Goal: Task Accomplishment & Management: Use online tool/utility

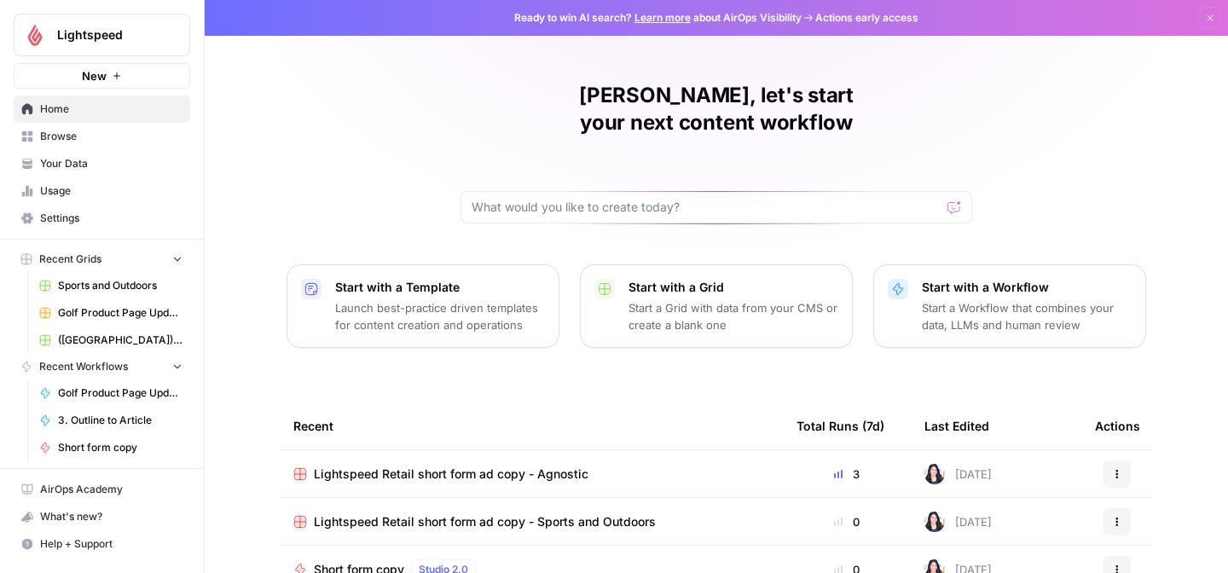
click at [61, 132] on span "Browse" at bounding box center [111, 136] width 142 height 15
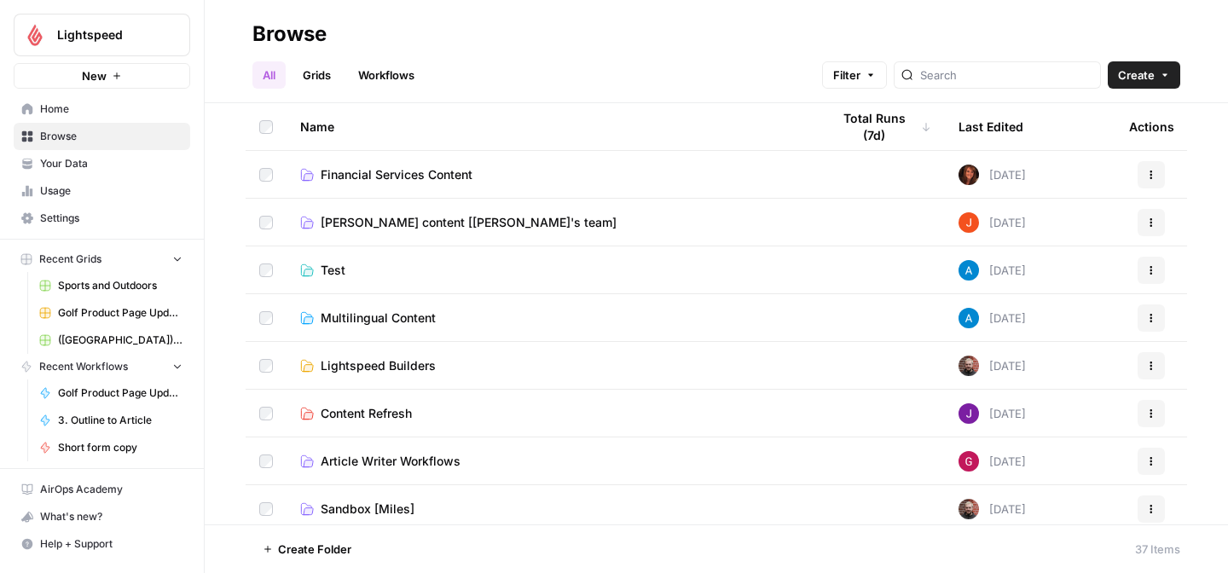
click at [403, 216] on span "[PERSON_NAME] content [[PERSON_NAME]'s team]" at bounding box center [469, 222] width 296 height 17
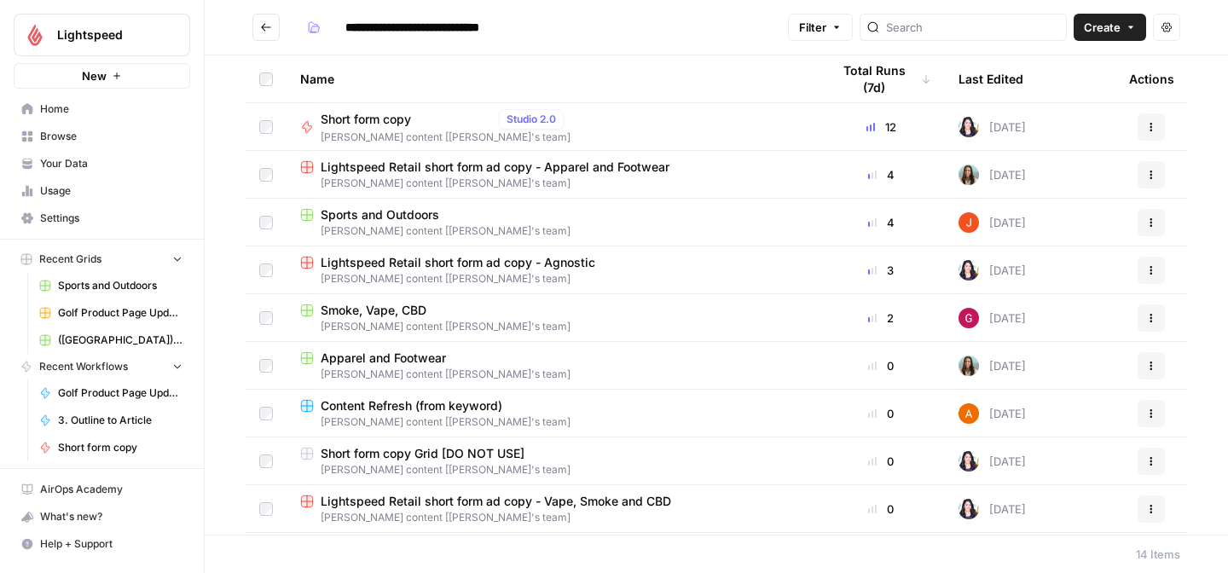
click at [445, 320] on span "[PERSON_NAME] content [[PERSON_NAME]'s team]" at bounding box center [551, 326] width 503 height 15
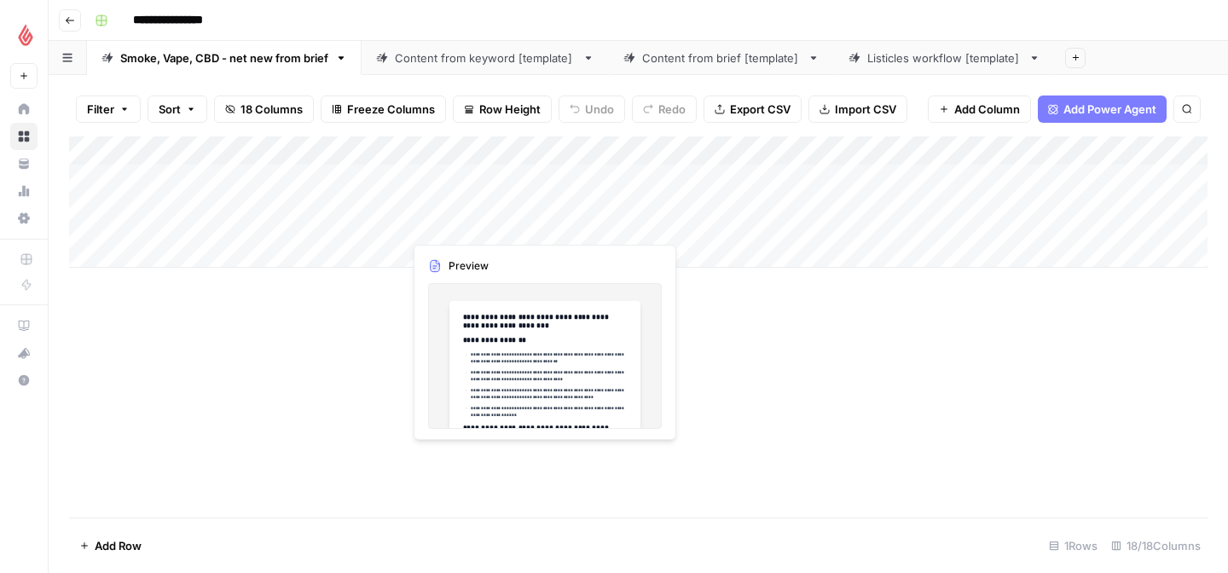
click at [138, 204] on div "Add Column" at bounding box center [638, 201] width 1139 height 131
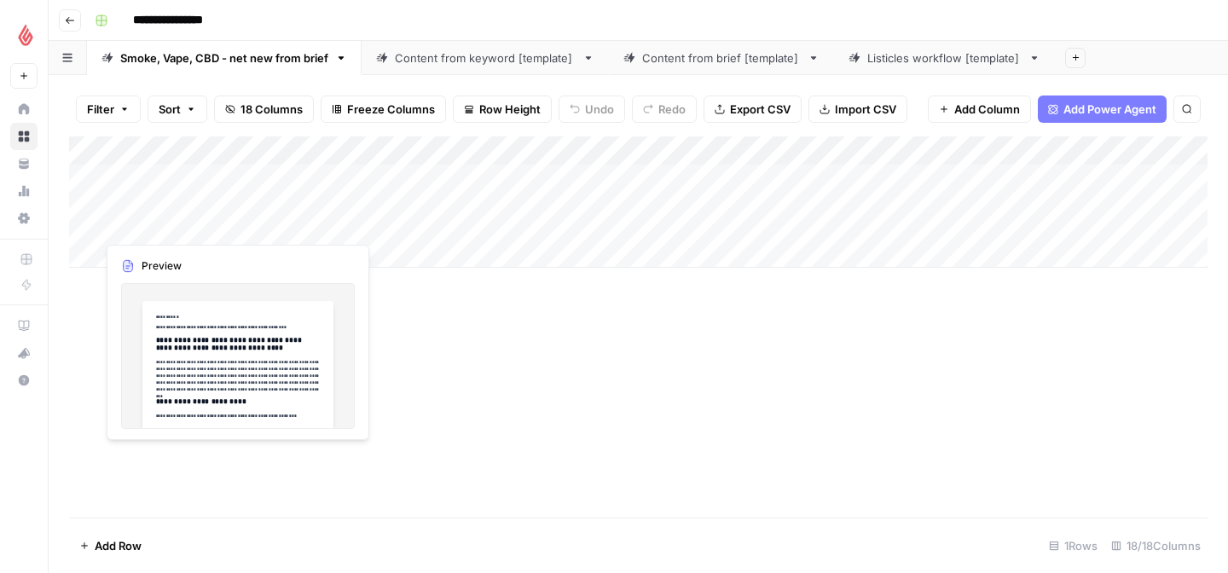
click at [138, 204] on div "Add Column" at bounding box center [638, 201] width 1139 height 131
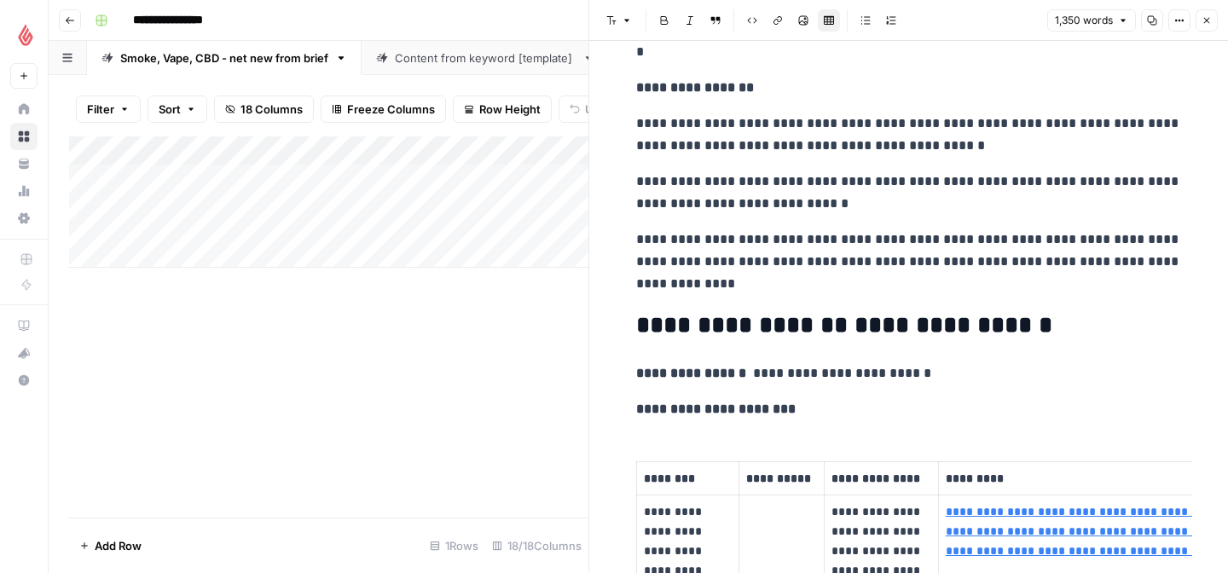
scroll to position [4383, 0]
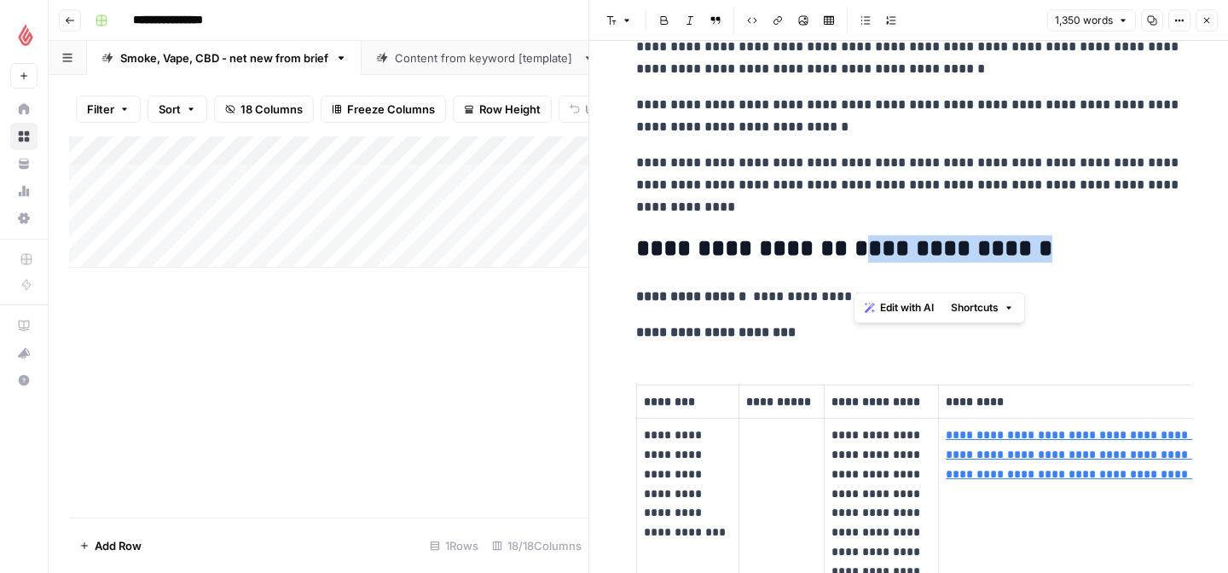
drag, startPoint x: 1069, startPoint y: 272, endPoint x: 857, endPoint y: 273, distance: 211.5
click at [857, 263] on h2 "**********" at bounding box center [909, 248] width 546 height 27
click at [501, 401] on div "Add Column" at bounding box center [328, 326] width 519 height 381
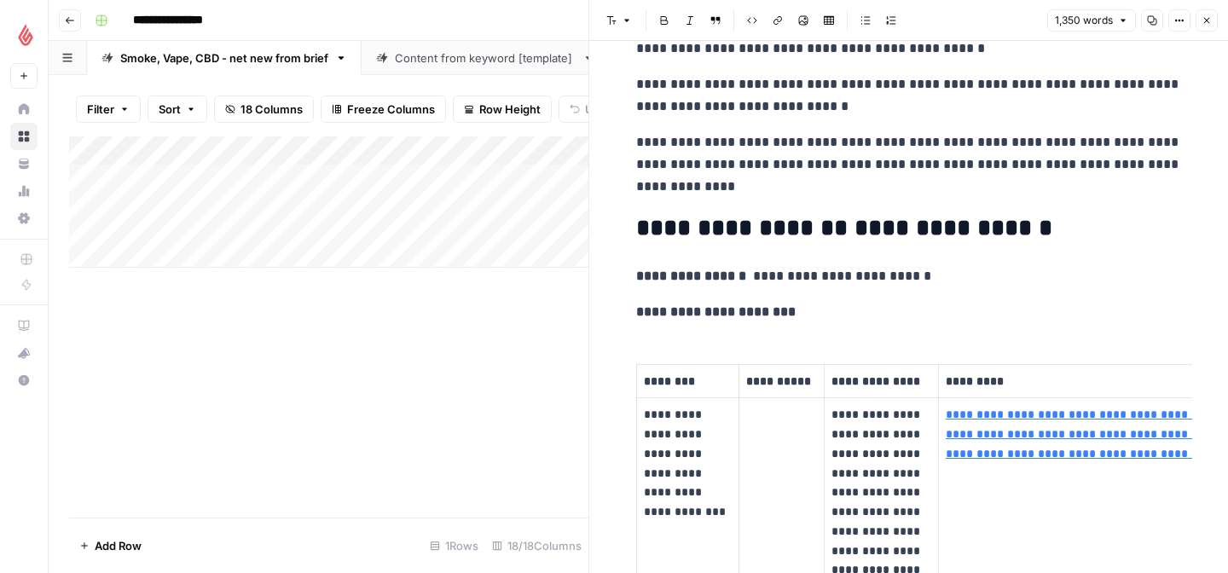
scroll to position [4409, 0]
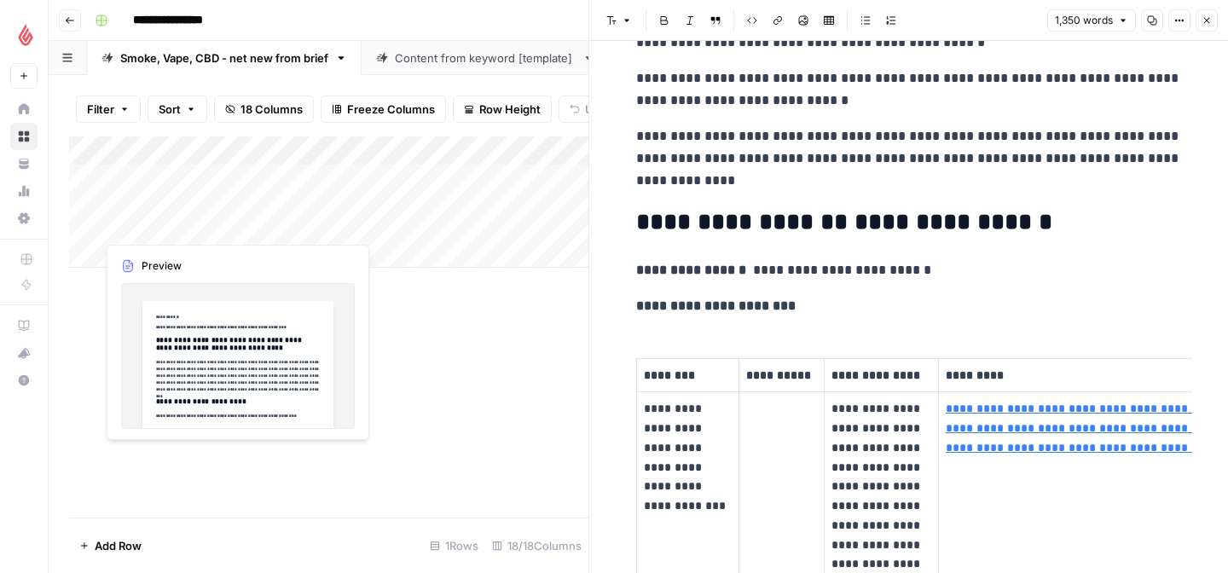
click at [182, 206] on div "Add Column" at bounding box center [328, 201] width 519 height 131
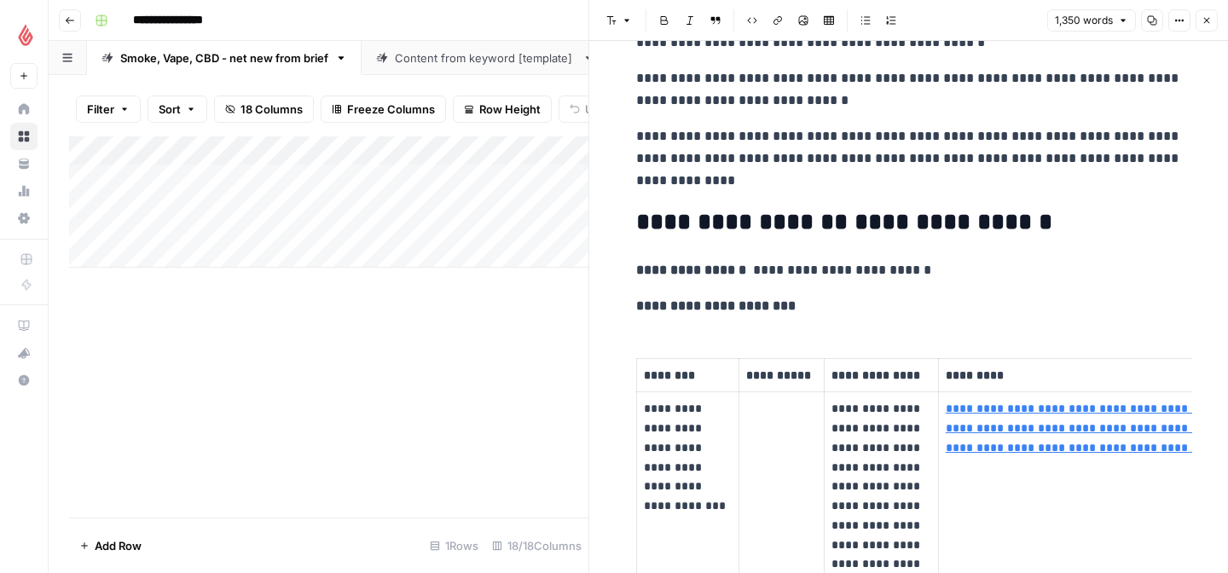
click at [182, 206] on div at bounding box center [174, 202] width 156 height 78
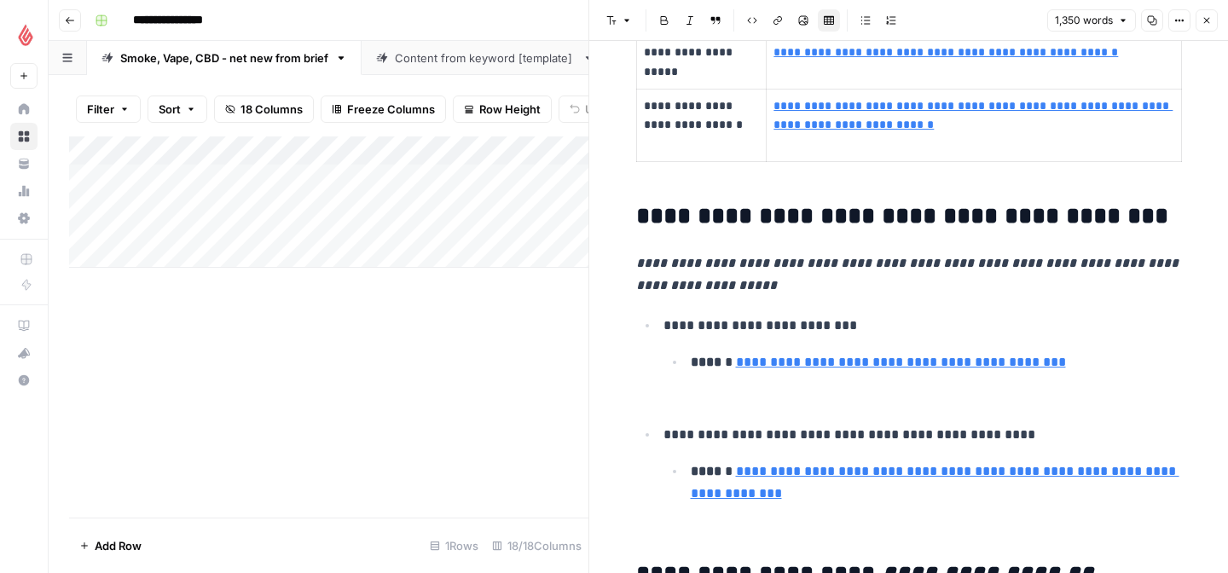
scroll to position [6861, 0]
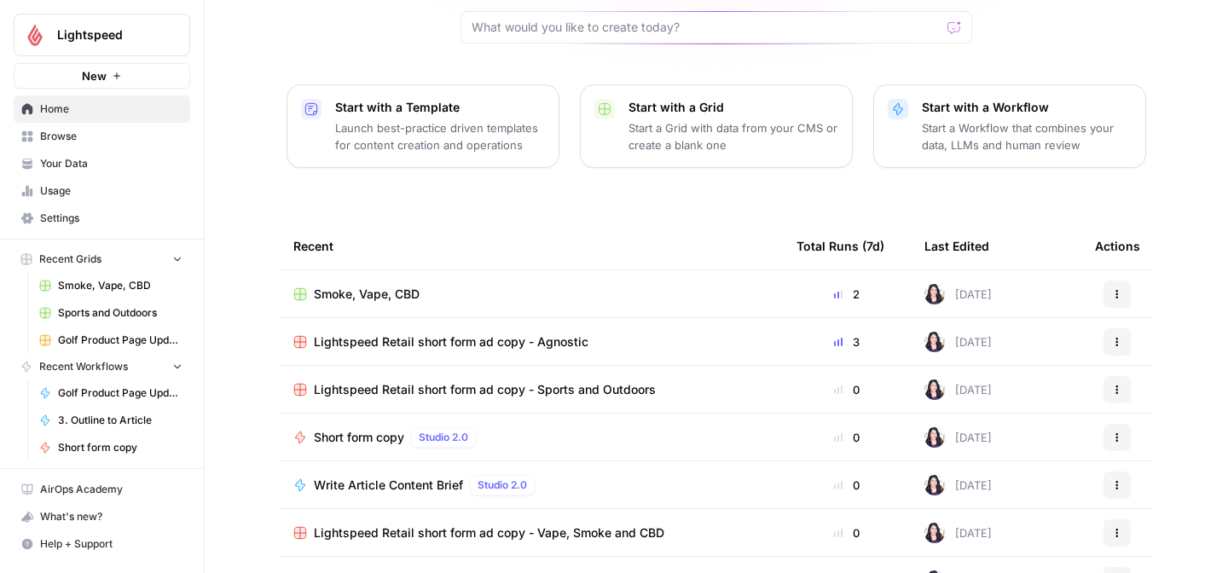
scroll to position [185, 0]
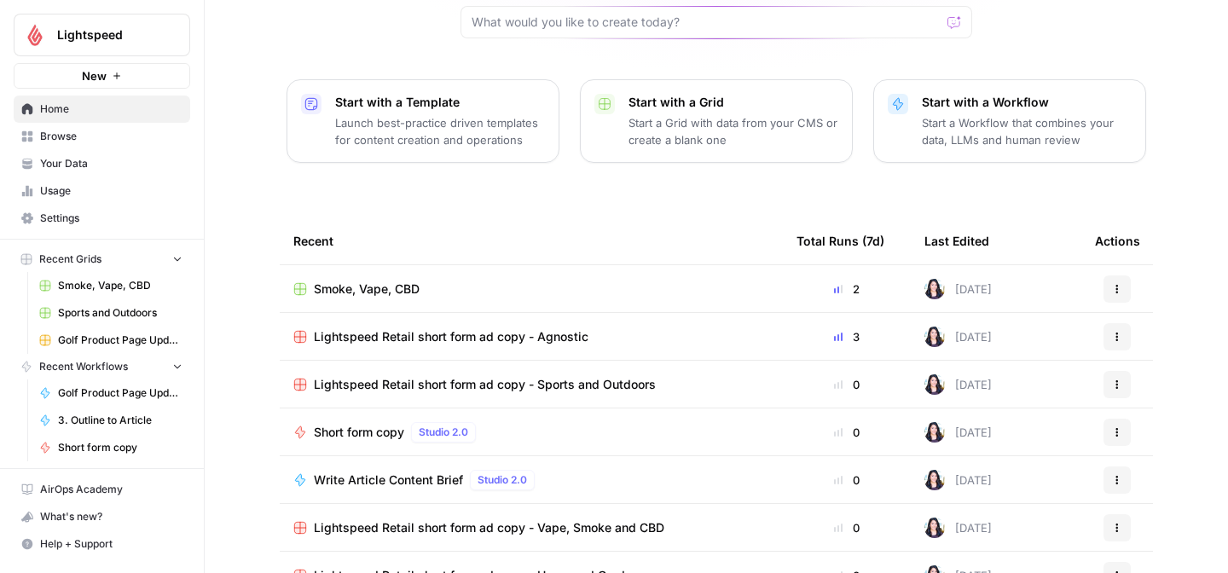
click at [60, 142] on span "Browse" at bounding box center [111, 136] width 142 height 15
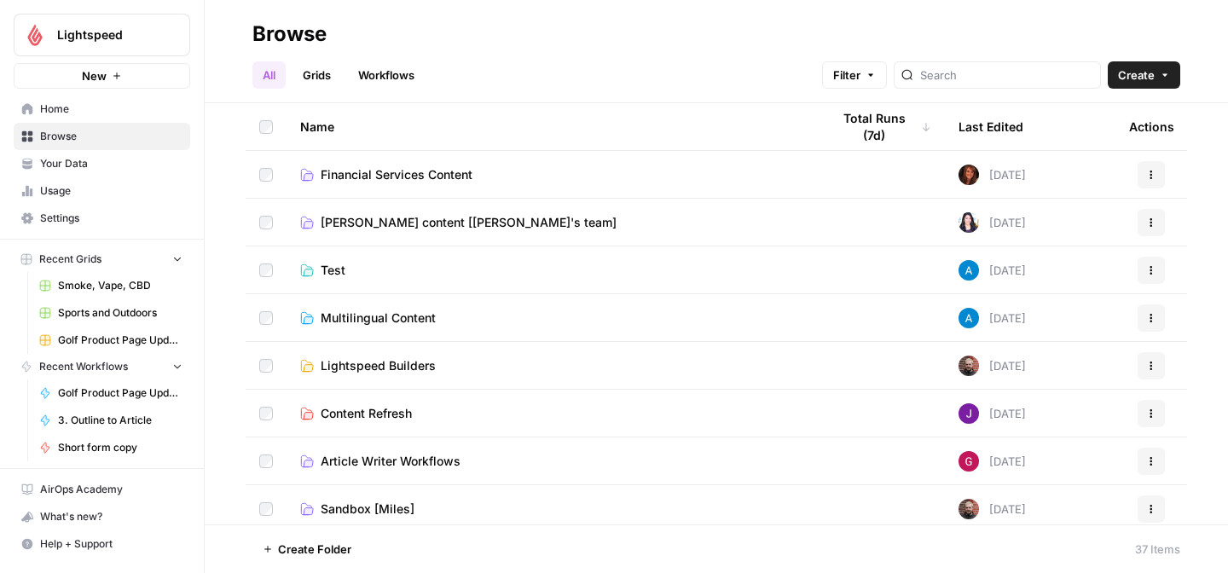
click at [414, 227] on span "[PERSON_NAME] content [[PERSON_NAME]'s team]" at bounding box center [469, 222] width 296 height 17
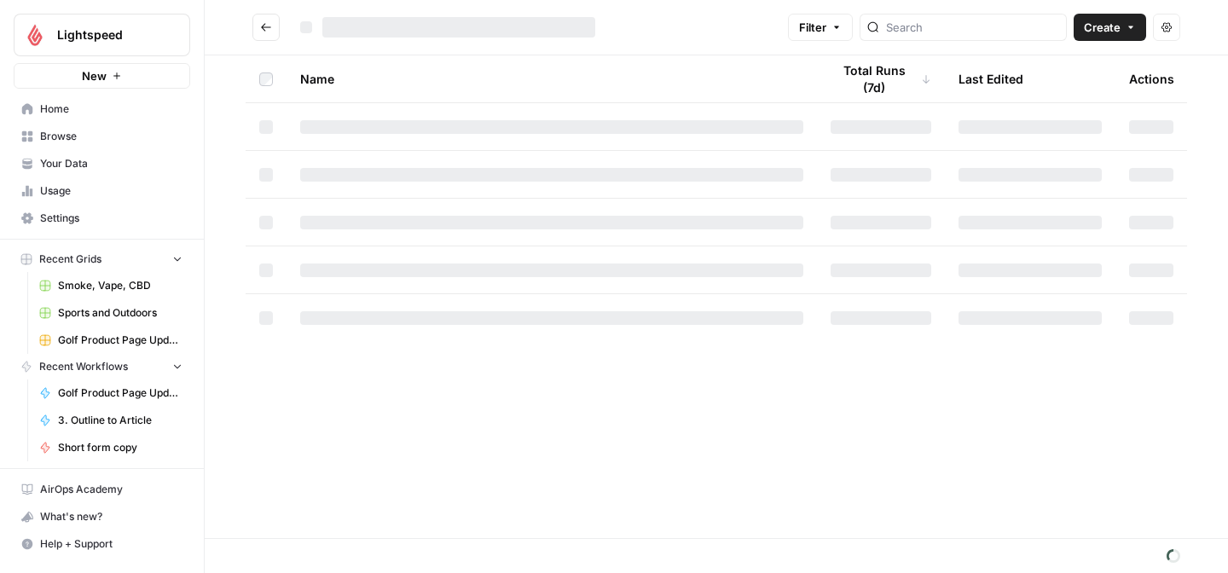
click at [414, 227] on div at bounding box center [551, 223] width 503 height 14
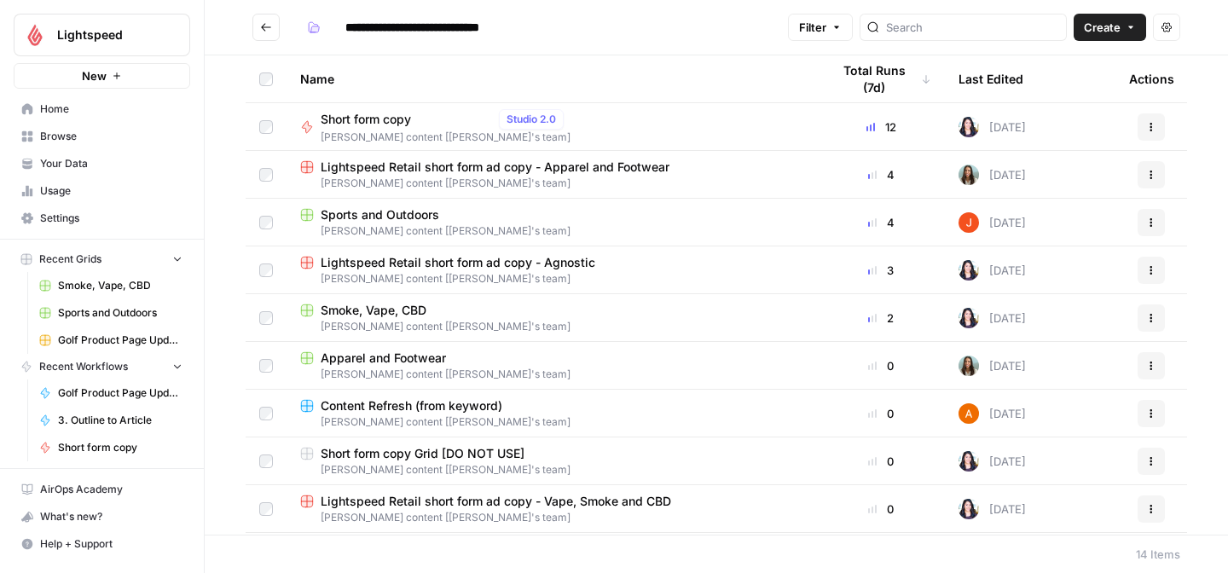
click at [400, 224] on span "[PERSON_NAME] content [[PERSON_NAME]'s team]" at bounding box center [551, 230] width 503 height 15
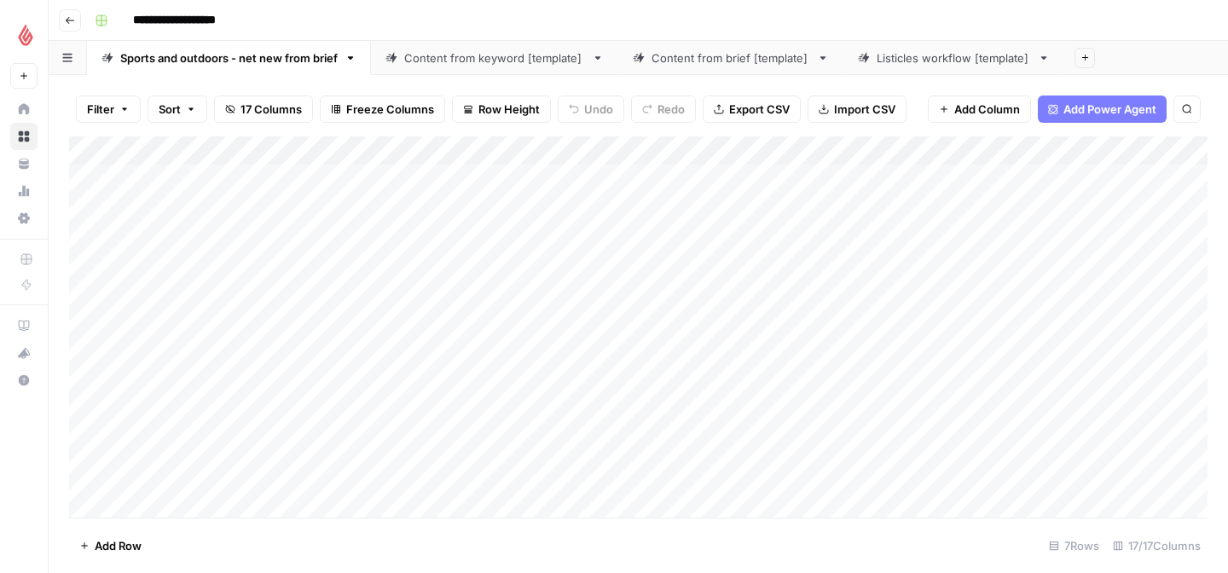
click at [148, 206] on div "Add Column" at bounding box center [638, 326] width 1139 height 381
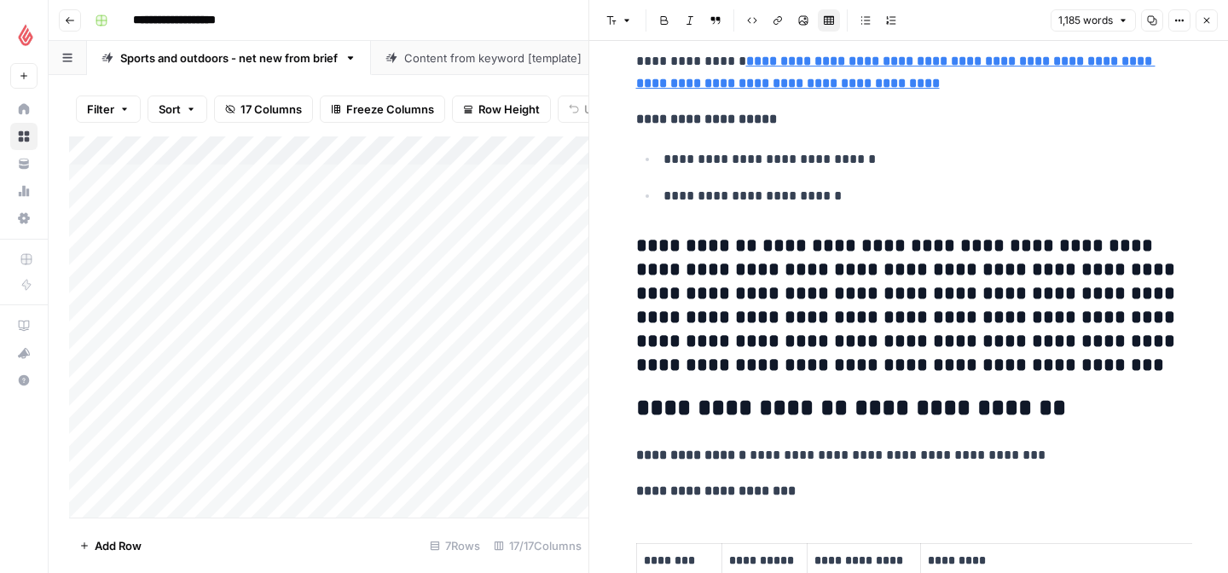
scroll to position [5638, 0]
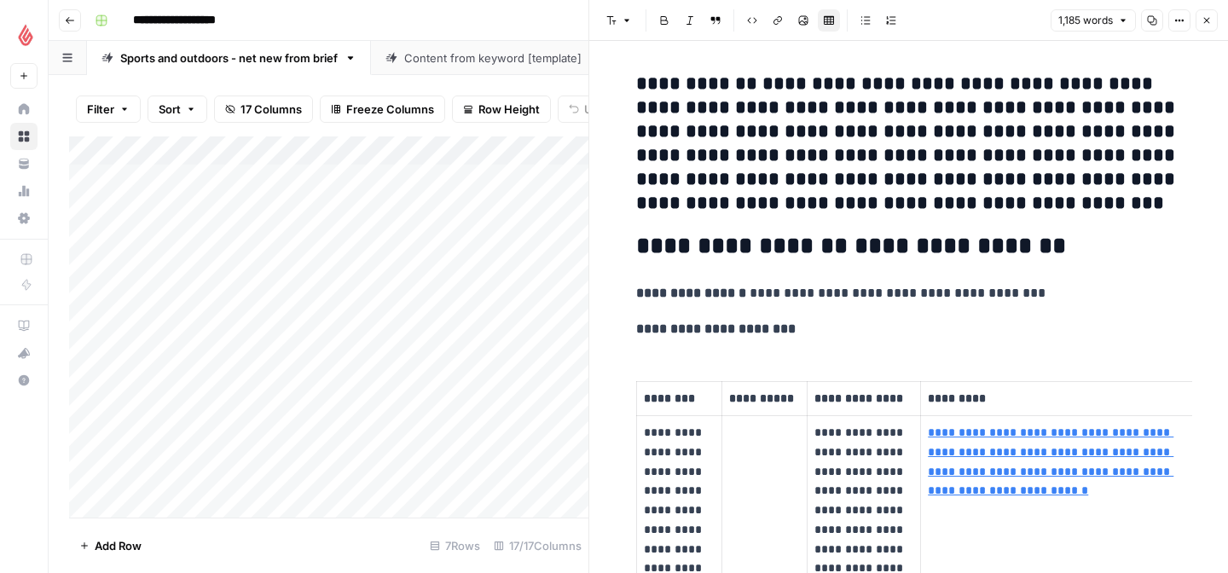
click at [158, 281] on div "Add Column" at bounding box center [328, 326] width 519 height 381
click at [1212, 18] on button "Close" at bounding box center [1207, 20] width 22 height 22
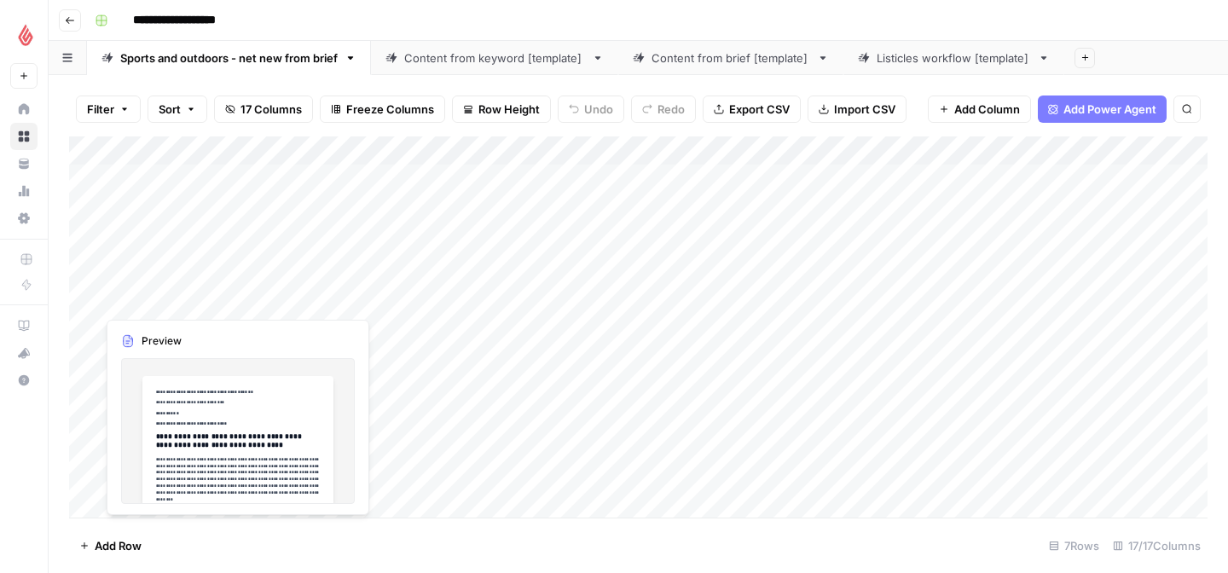
click at [166, 275] on div "Add Column" at bounding box center [638, 326] width 1139 height 381
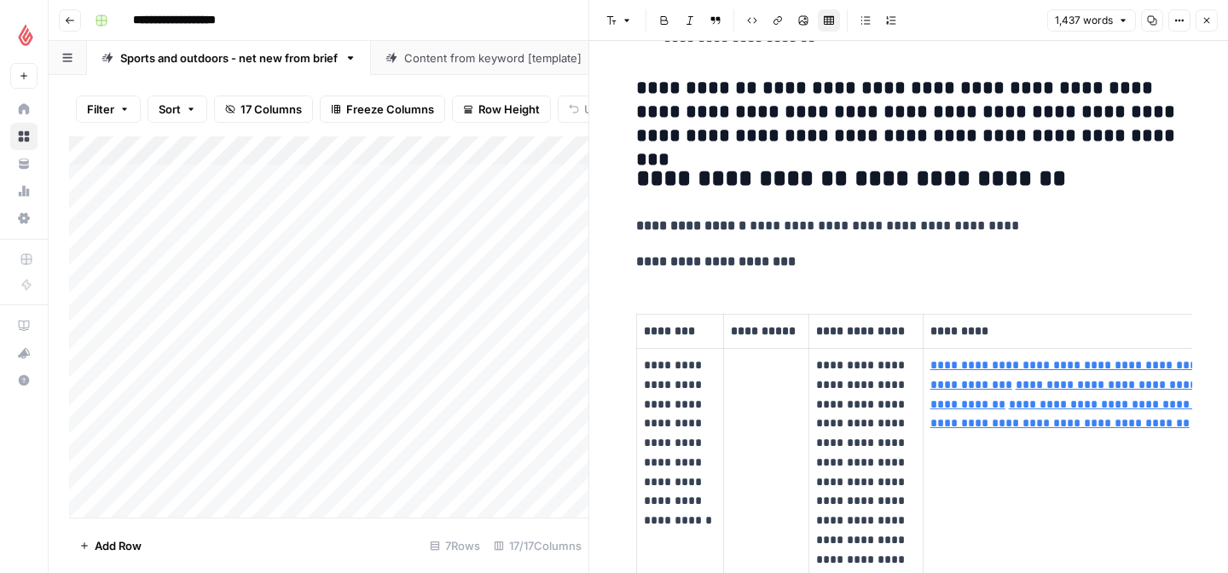
scroll to position [6475, 0]
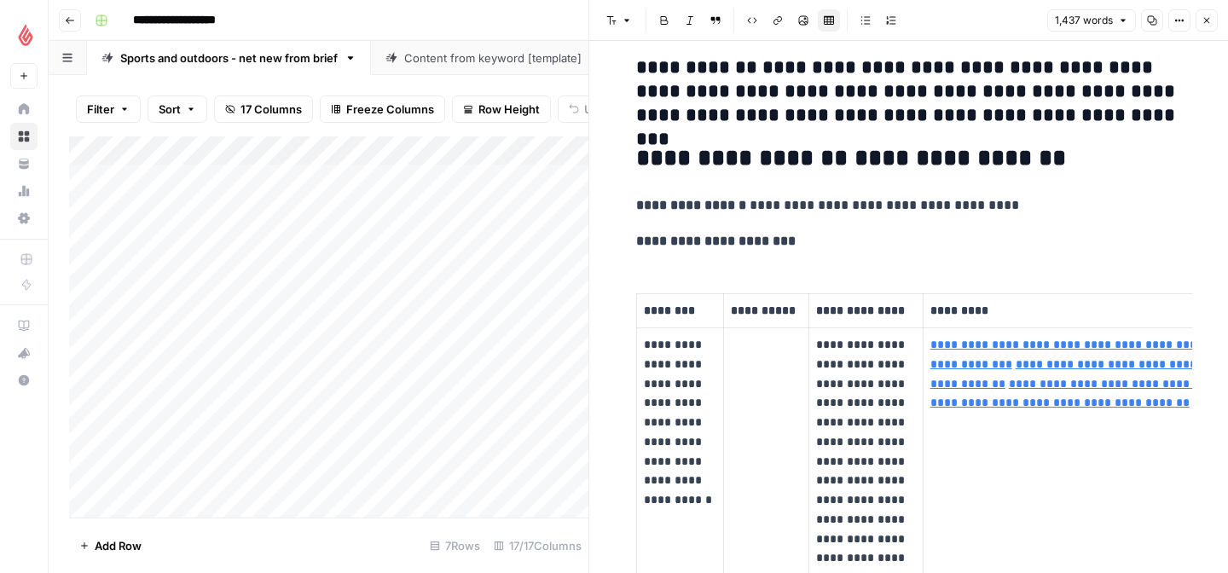
click at [1209, 22] on icon "button" at bounding box center [1207, 20] width 10 height 10
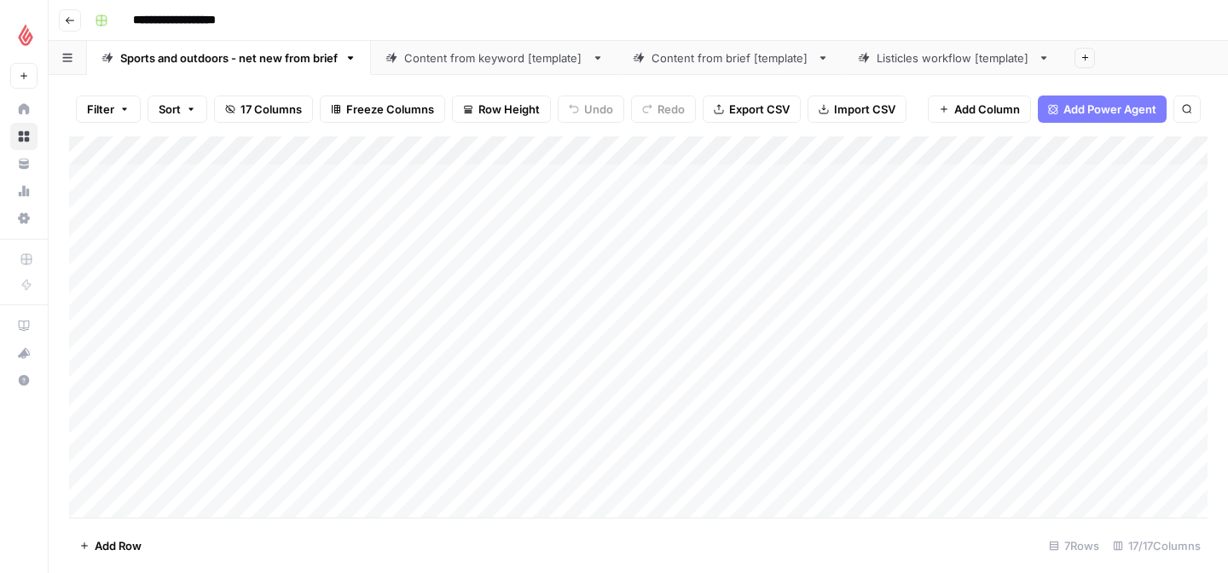
click at [139, 374] on div "Add Column" at bounding box center [638, 326] width 1139 height 381
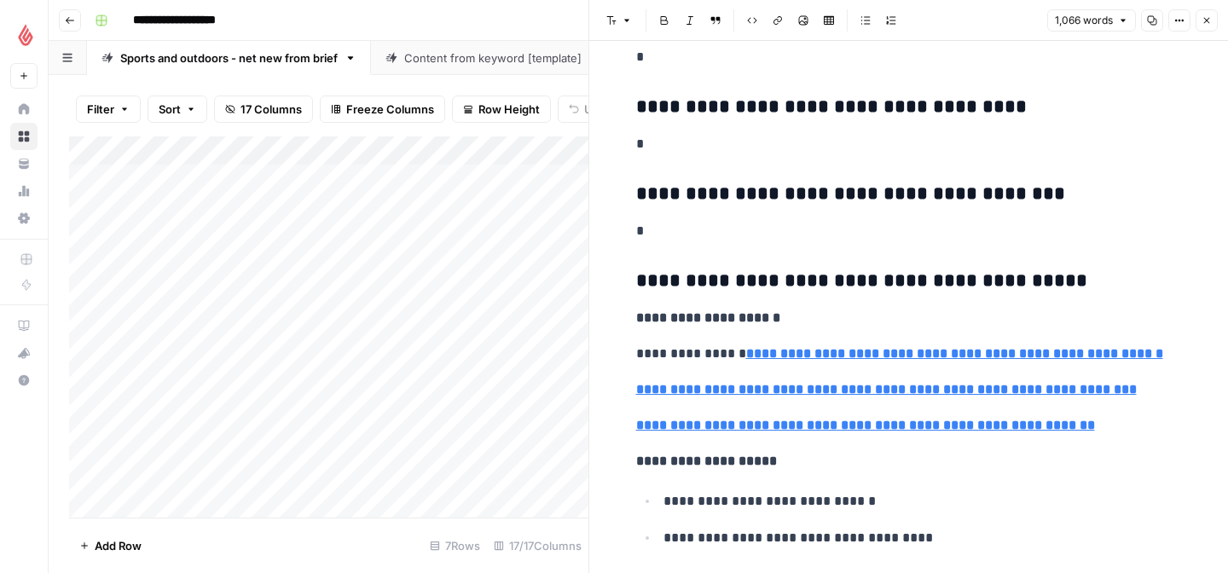
scroll to position [9437, 0]
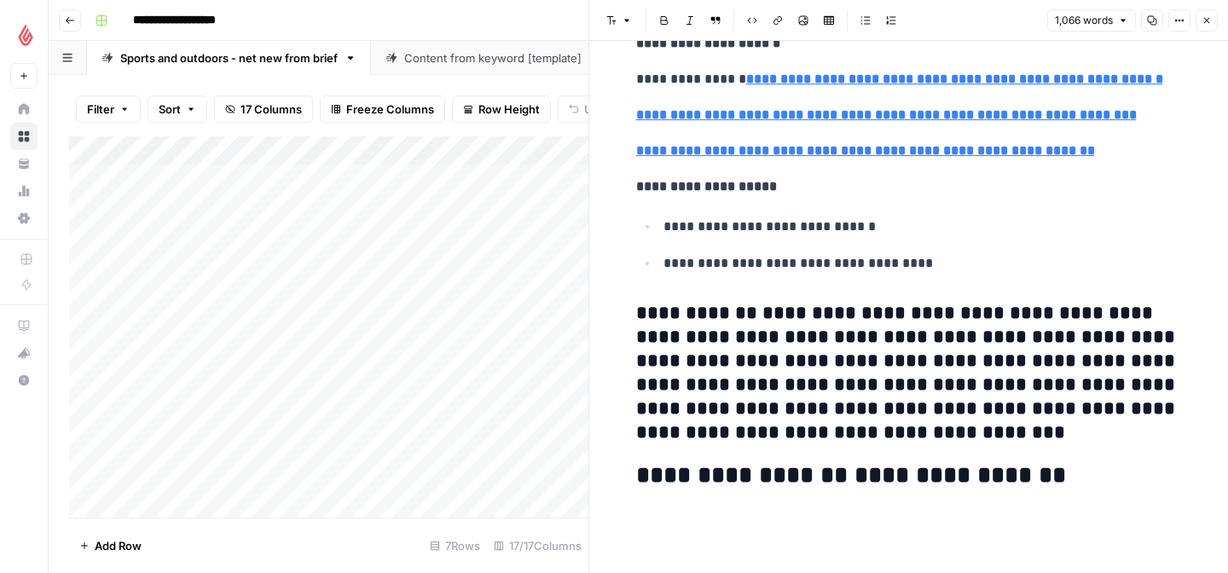
click at [188, 421] on div "Add Column" at bounding box center [328, 326] width 519 height 381
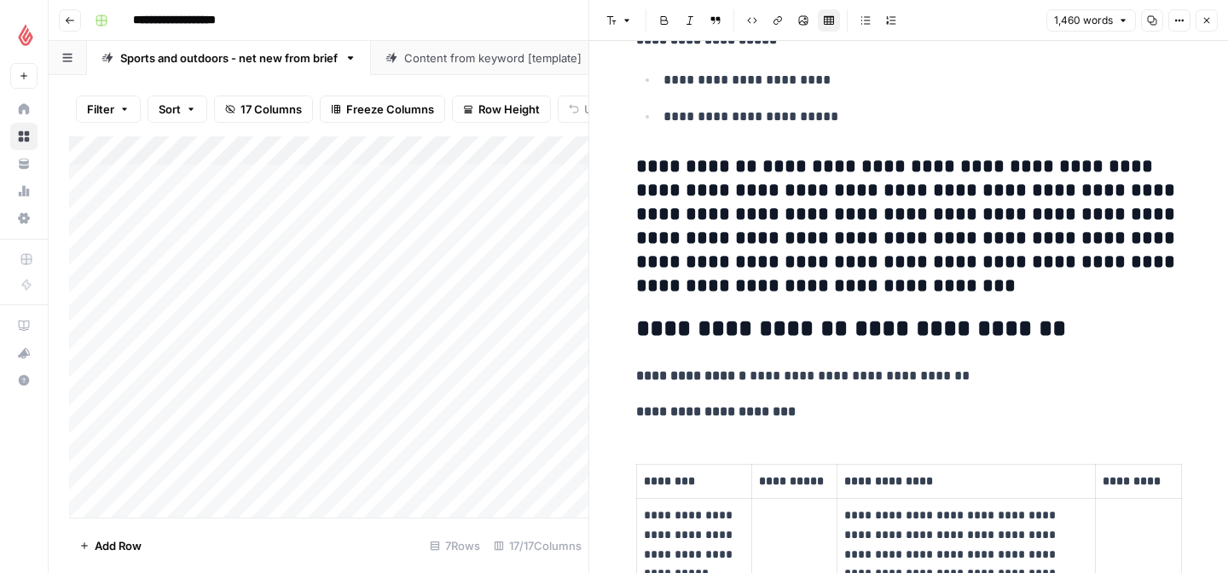
scroll to position [10534, 0]
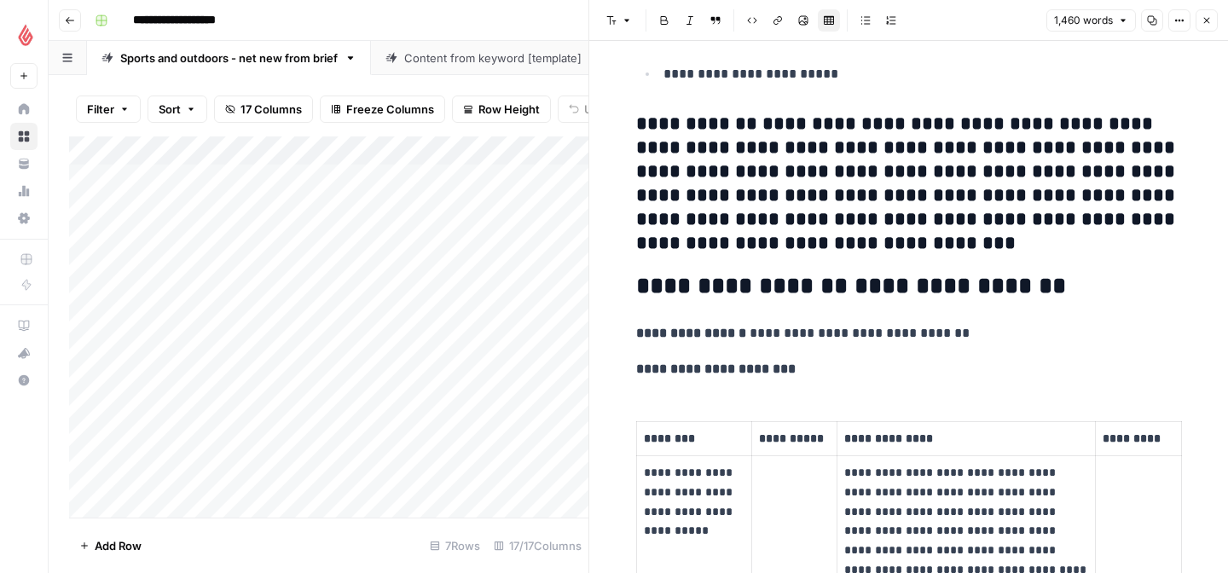
click at [182, 487] on div "Add Column" at bounding box center [328, 326] width 519 height 381
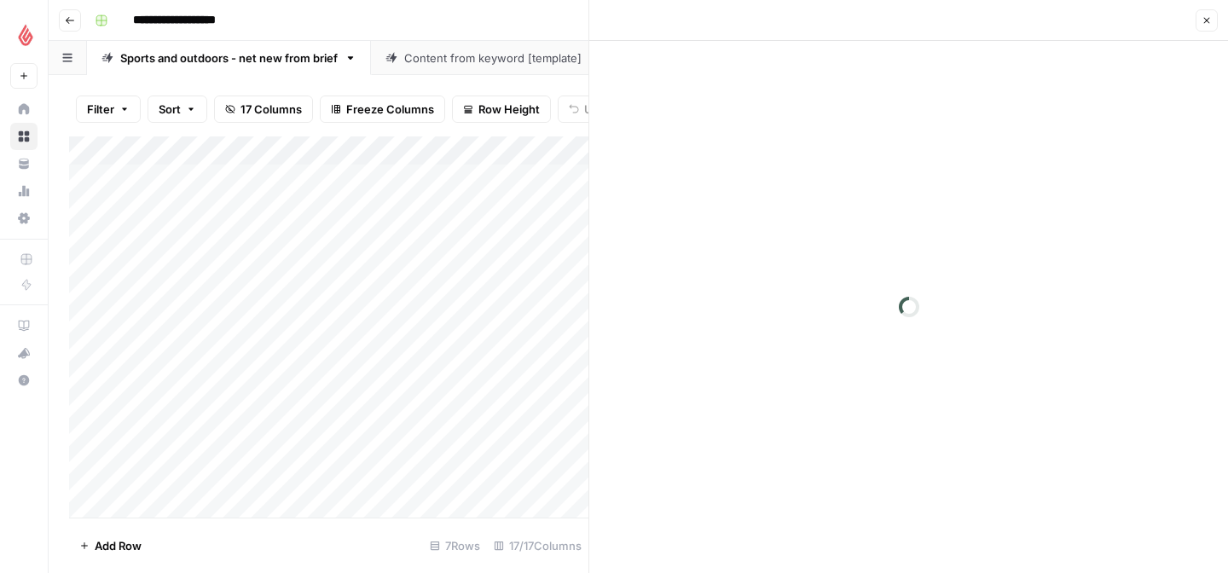
click at [182, 487] on div at bounding box center [174, 502] width 156 height 78
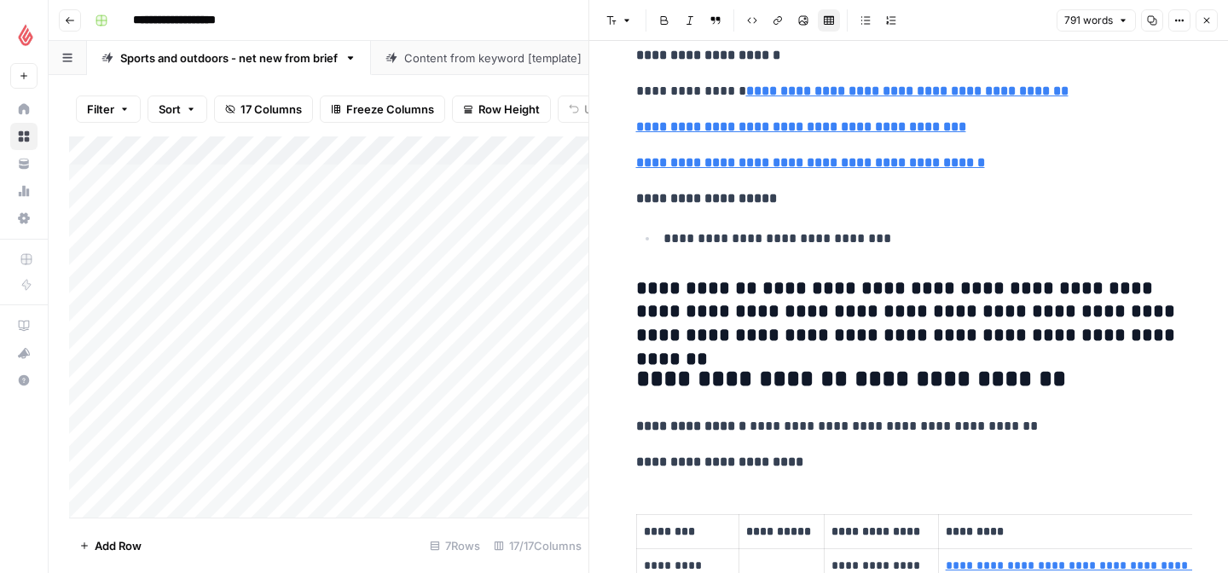
scroll to position [3498, 0]
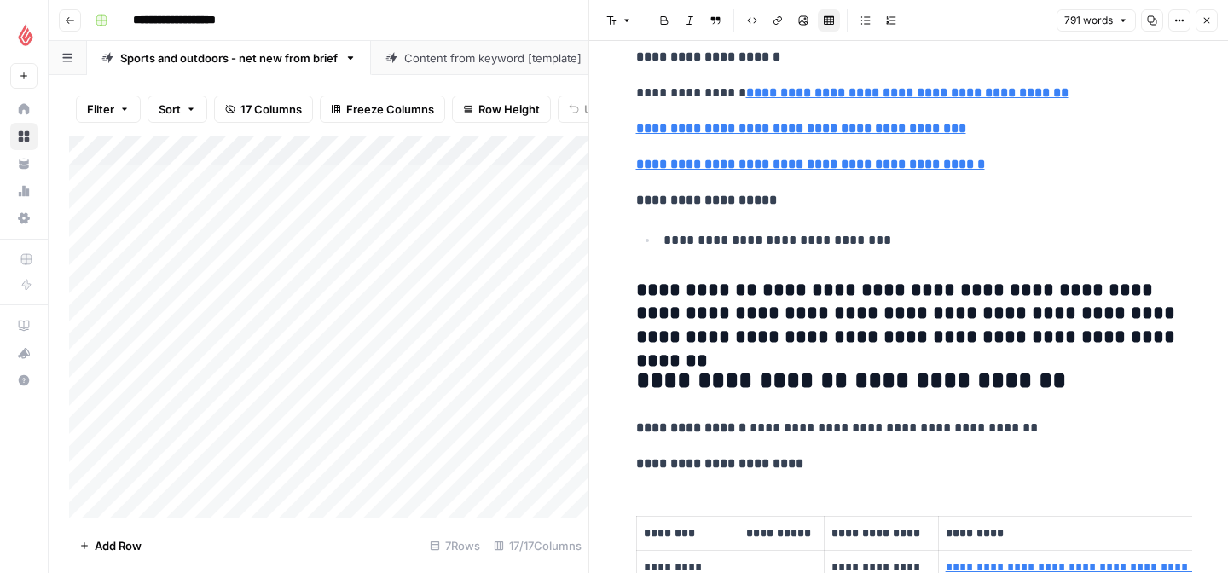
click at [1211, 25] on icon "button" at bounding box center [1207, 20] width 10 height 10
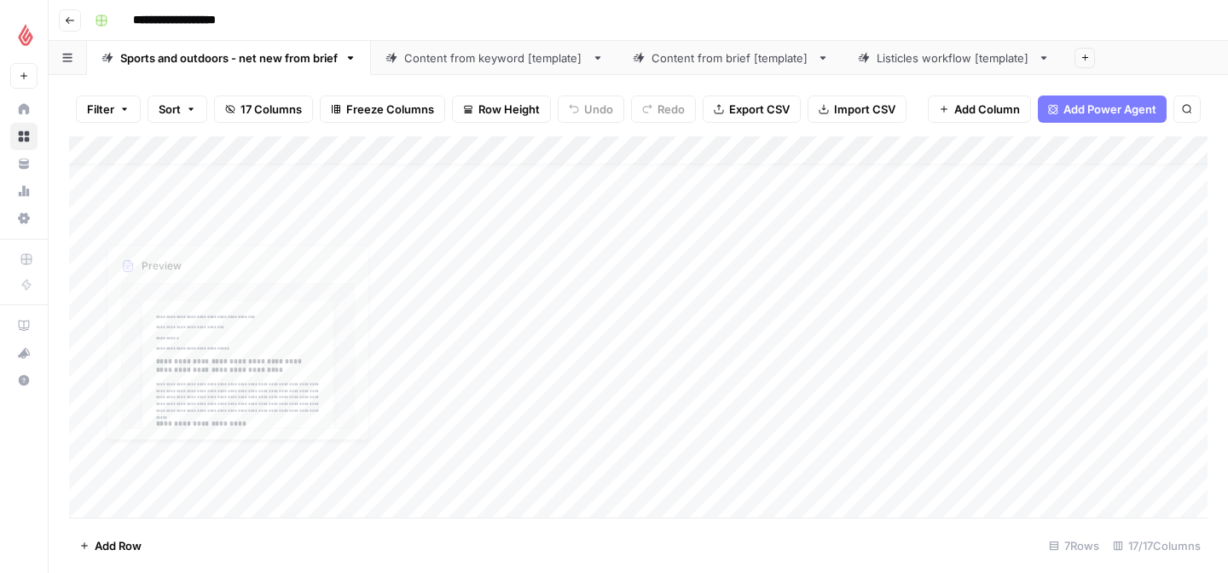
scroll to position [200, 0]
click at [173, 389] on div "Add Column" at bounding box center [638, 326] width 1139 height 381
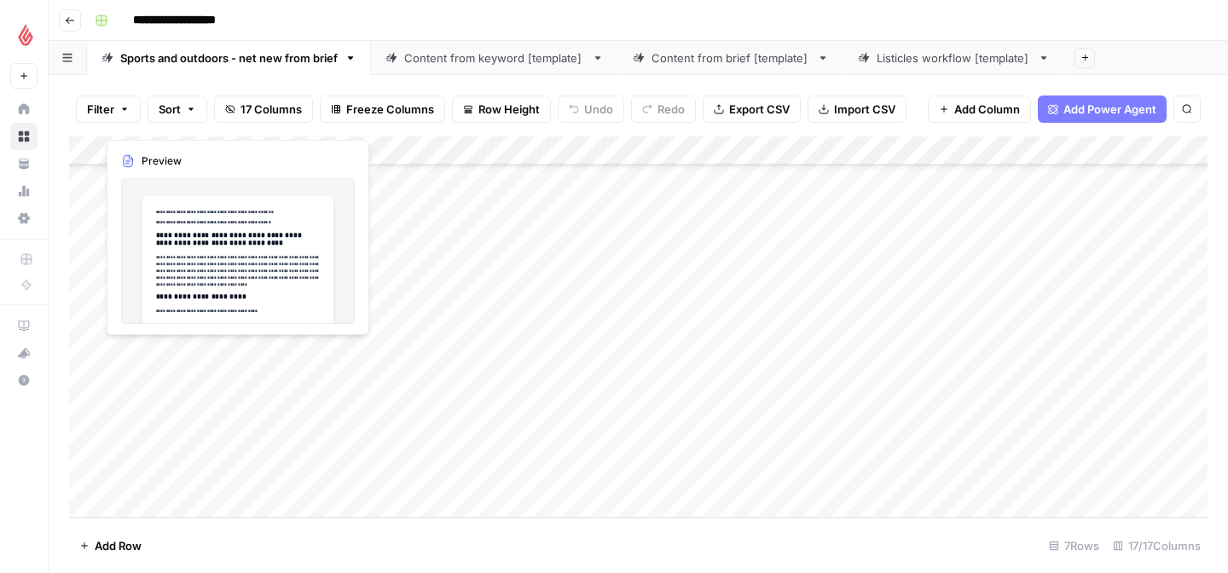
click at [173, 389] on div "Add Column" at bounding box center [638, 326] width 1139 height 381
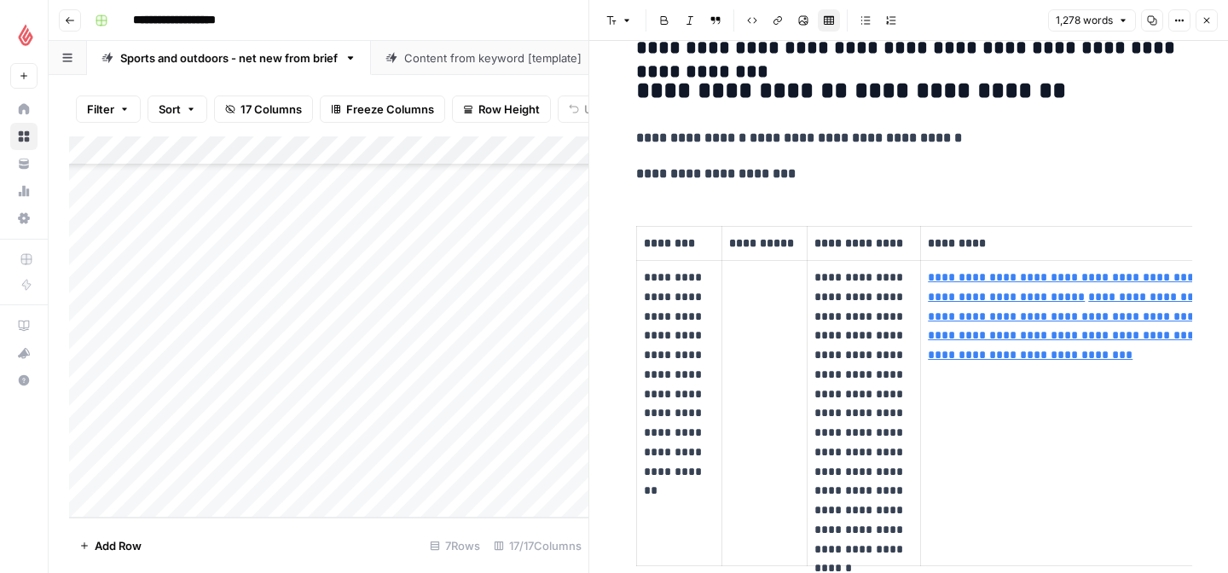
scroll to position [7029, 0]
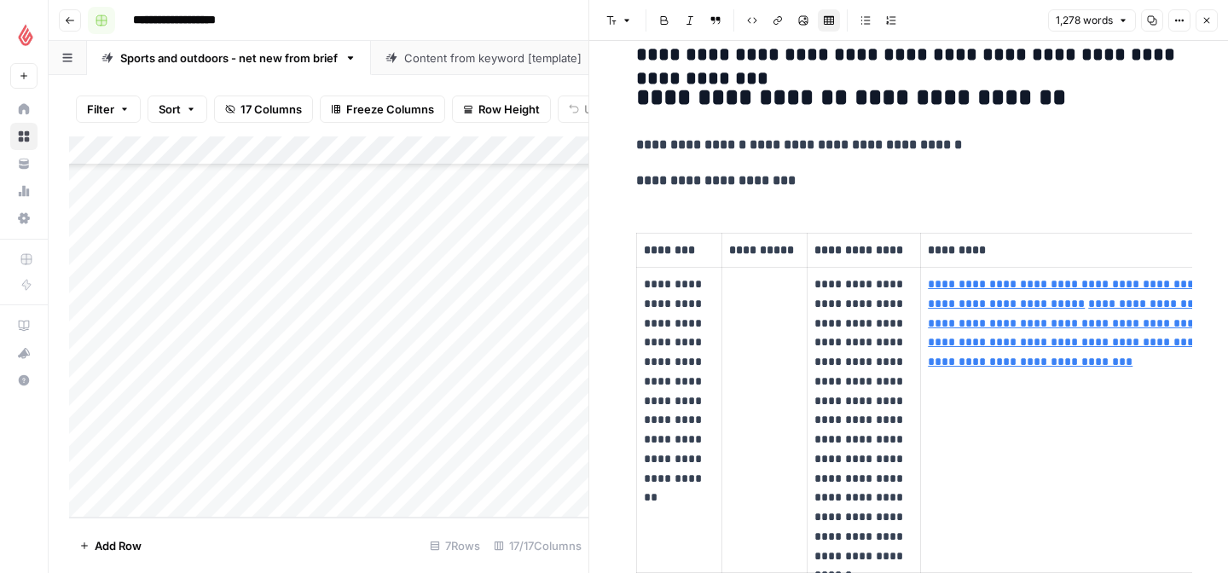
click at [88, 21] on button "button" at bounding box center [101, 20] width 27 height 27
click at [78, 18] on button "Go back" at bounding box center [70, 20] width 22 height 22
